Goal: Find specific page/section

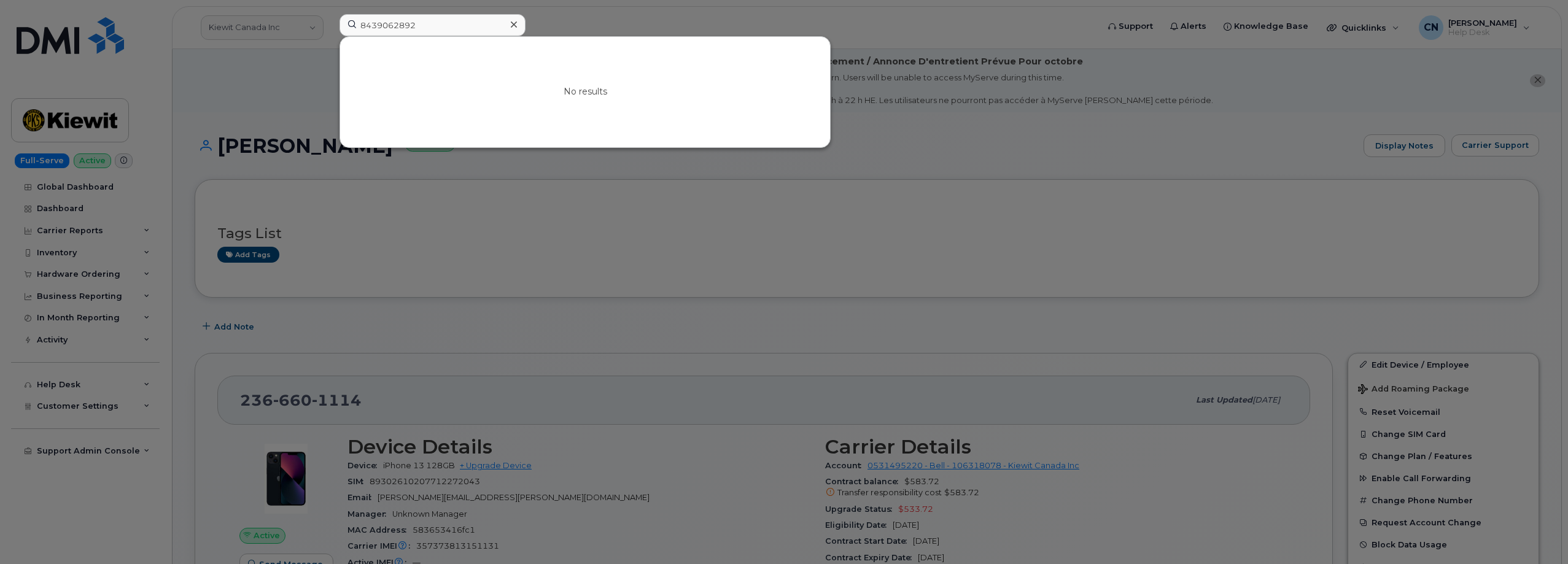
drag, startPoint x: 0, startPoint y: 0, endPoint x: 167, endPoint y: 11, distance: 167.4
click at [330, 14] on div "8439062892 No results" at bounding box center [714, 27] width 770 height 27
drag, startPoint x: 422, startPoint y: 20, endPoint x: 298, endPoint y: 7, distance: 124.7
click at [330, 14] on div "6782638997 No results" at bounding box center [714, 27] width 770 height 27
paste input "89"
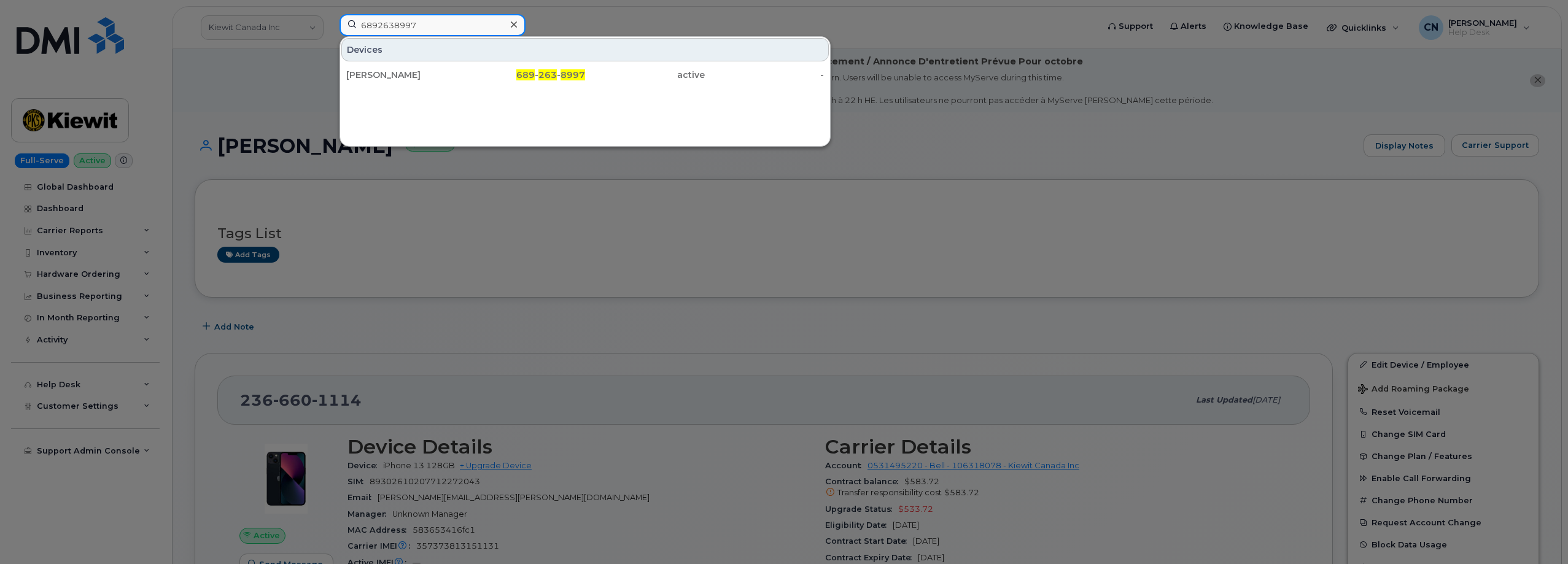
type input "6892638997"
click at [421, 76] on div "[PERSON_NAME]" at bounding box center [406, 75] width 120 height 12
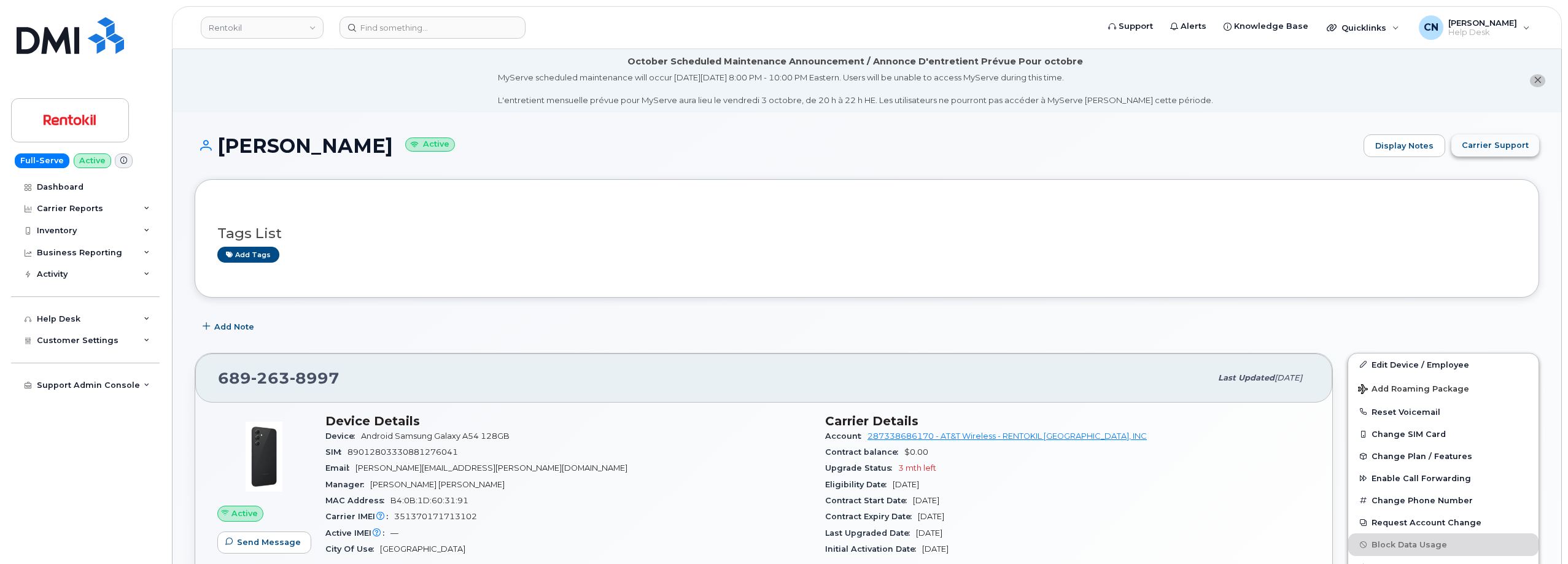
click at [1513, 151] on span "Carrier Support" at bounding box center [1496, 145] width 67 height 11
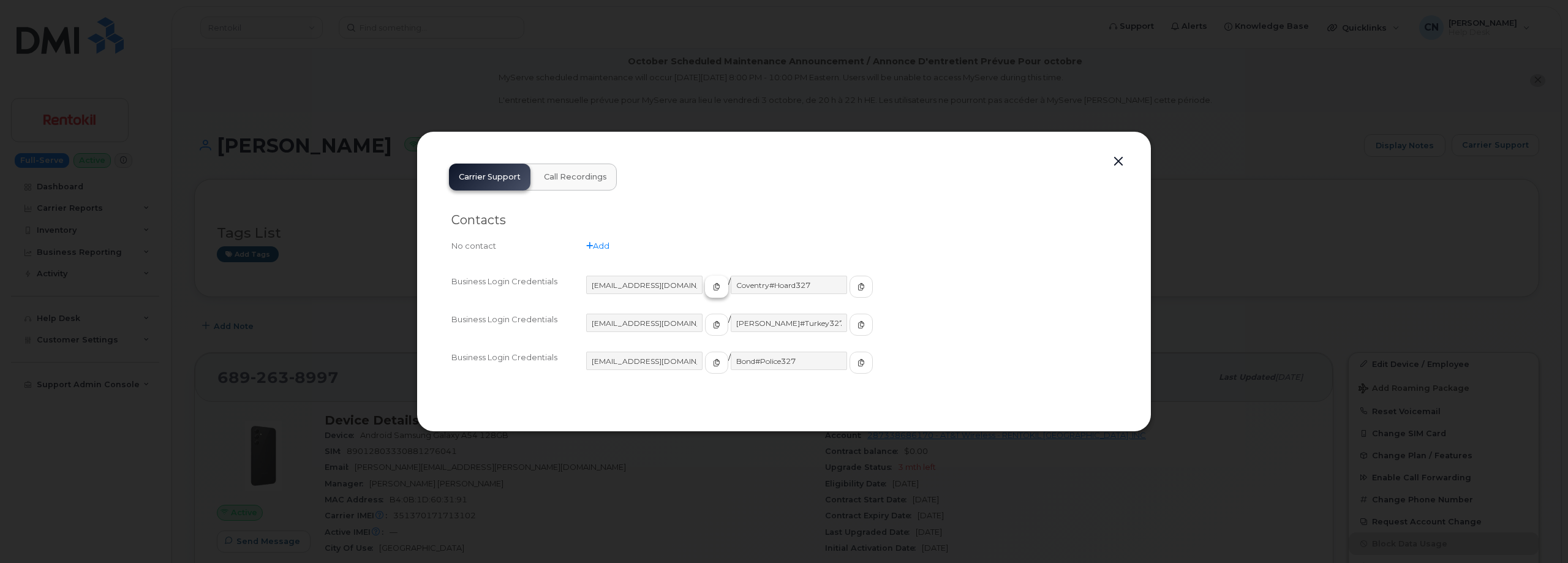
click at [713, 290] on icon "button" at bounding box center [717, 287] width 8 height 8
click at [850, 289] on button "button" at bounding box center [861, 286] width 24 height 22
click at [713, 322] on icon "button" at bounding box center [717, 325] width 8 height 8
click at [850, 318] on button "button" at bounding box center [861, 324] width 24 height 22
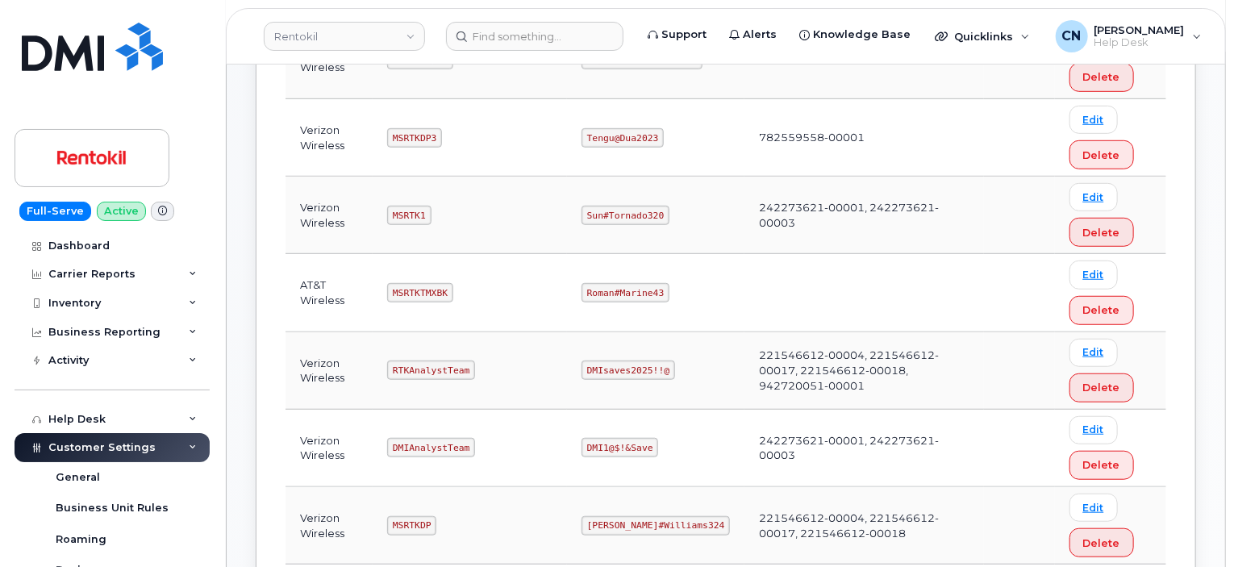
scroll to position [484, 0]
